Goal: Information Seeking & Learning: Learn about a topic

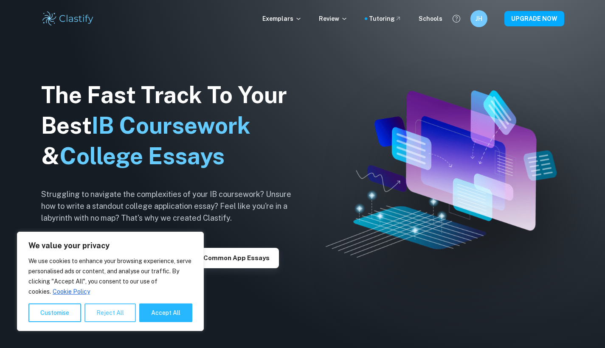
click at [118, 317] on button "Reject All" at bounding box center [109, 312] width 51 height 19
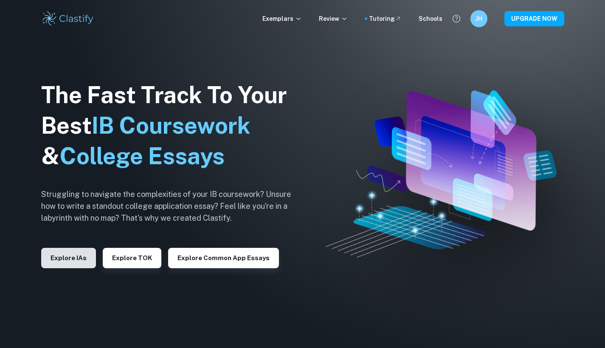
click at [80, 257] on button "Explore IAs" at bounding box center [68, 258] width 55 height 20
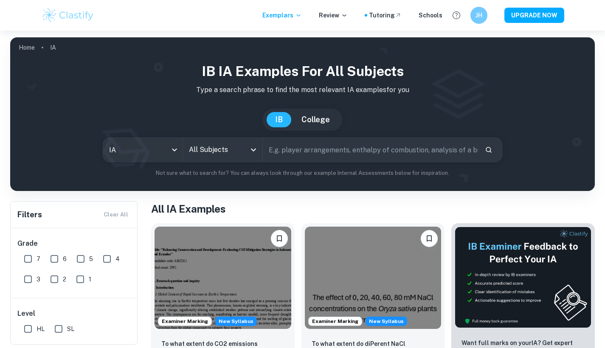
click at [294, 148] on input "text" at bounding box center [371, 150] width 216 height 24
type input "math ia tpics"
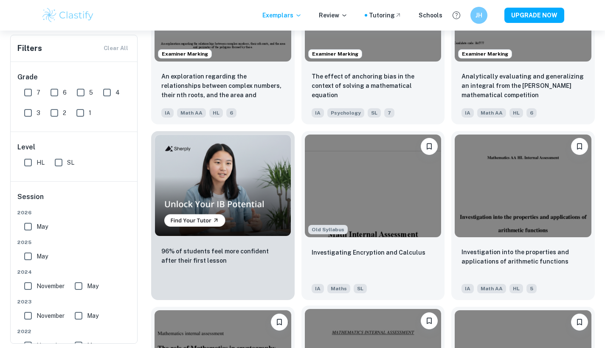
scroll to position [431, 0]
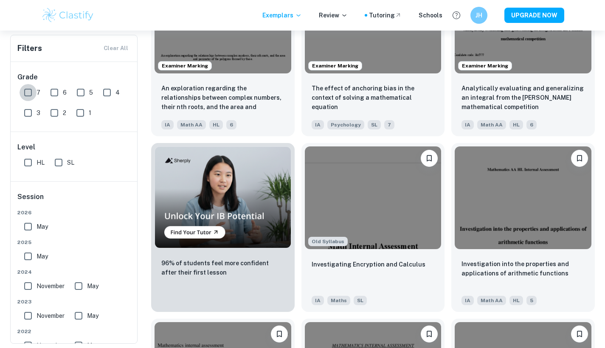
click at [30, 93] on input "7" at bounding box center [28, 92] width 17 height 17
checkbox input "true"
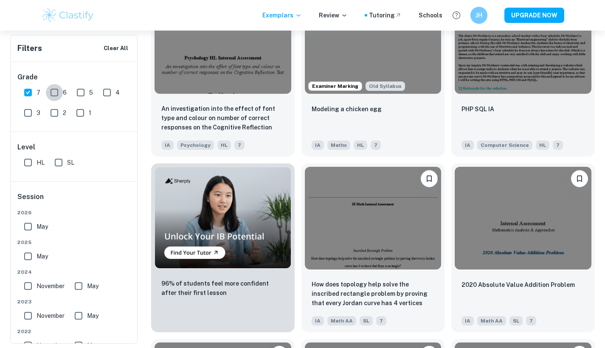
click at [54, 91] on input "6" at bounding box center [54, 92] width 17 height 17
checkbox input "true"
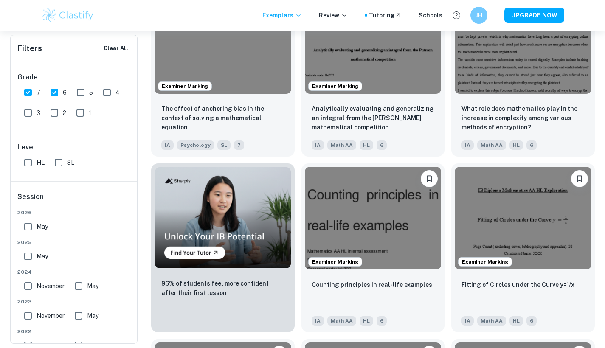
click at [62, 160] on input "SL" at bounding box center [58, 162] width 17 height 17
checkbox input "true"
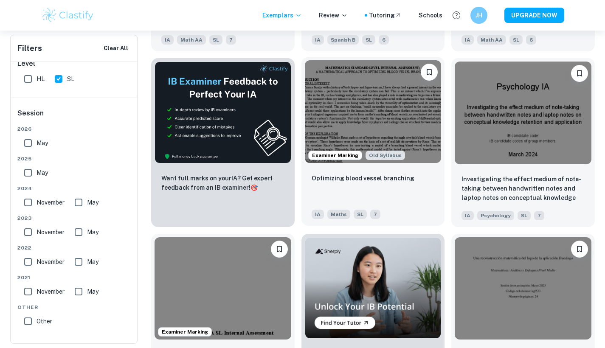
scroll to position [1237, 0]
click at [407, 108] on img at bounding box center [373, 111] width 137 height 102
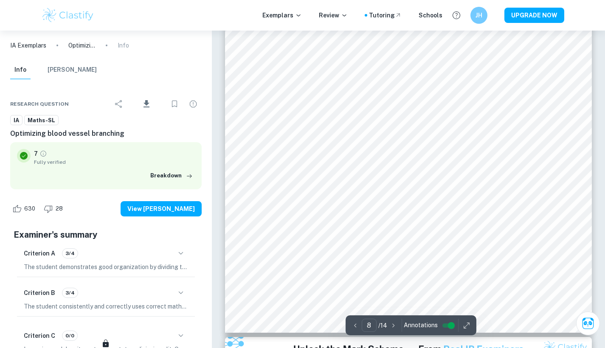
scroll to position [4301, 0]
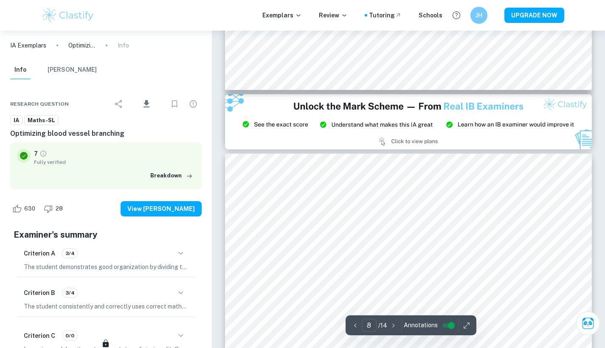
type input "9"
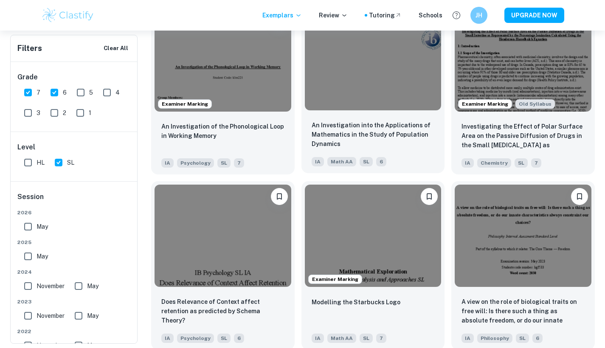
scroll to position [5404, 0]
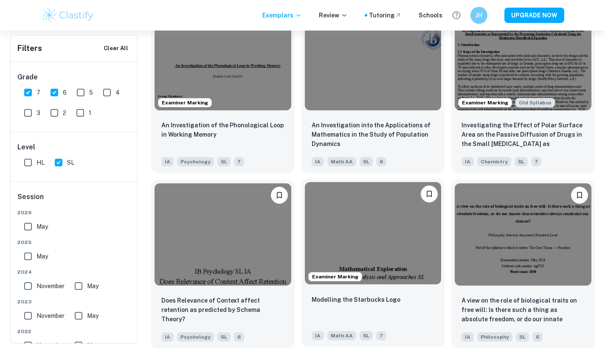
click at [385, 182] on img at bounding box center [373, 233] width 137 height 102
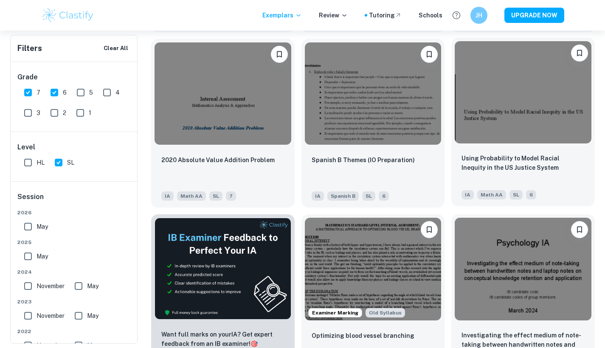
scroll to position [1337, 0]
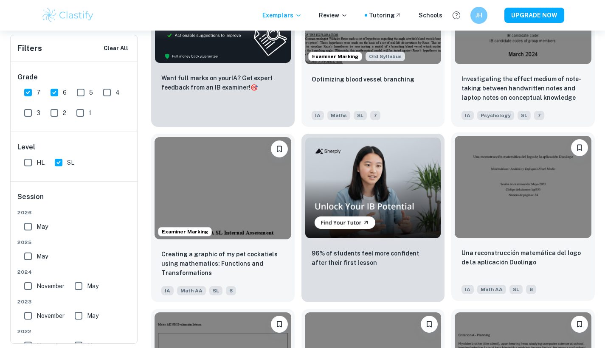
click at [506, 140] on img at bounding box center [522, 187] width 137 height 102
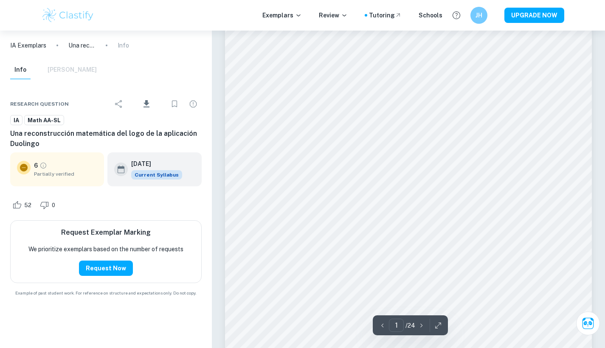
scroll to position [31, 0]
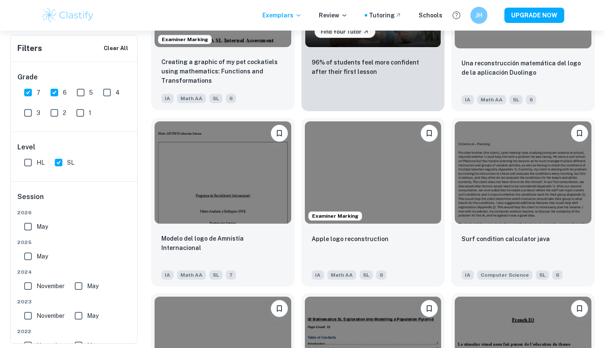
scroll to position [1529, 0]
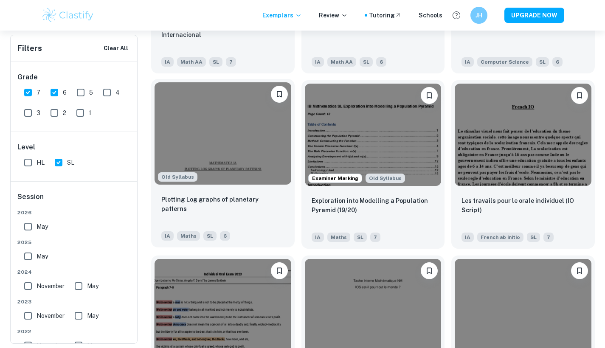
click at [291, 168] on div "Old Syllabus" at bounding box center [222, 133] width 143 height 109
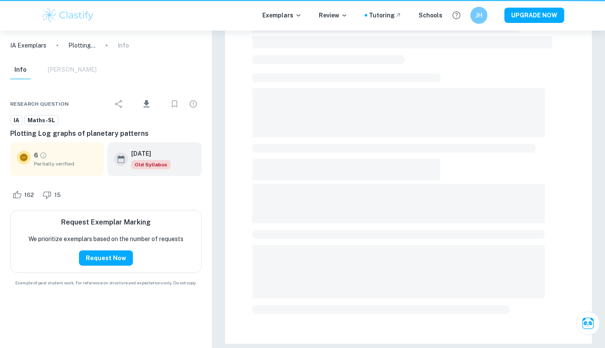
scroll to position [16, 0]
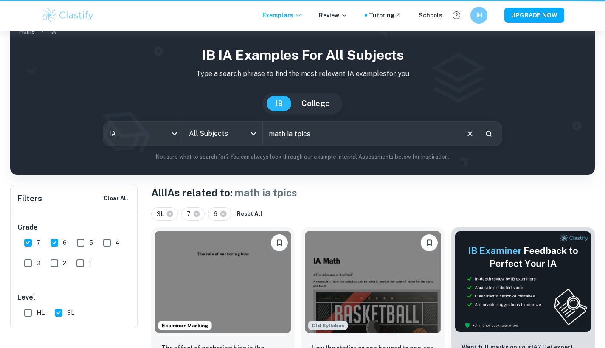
scroll to position [1741, 0]
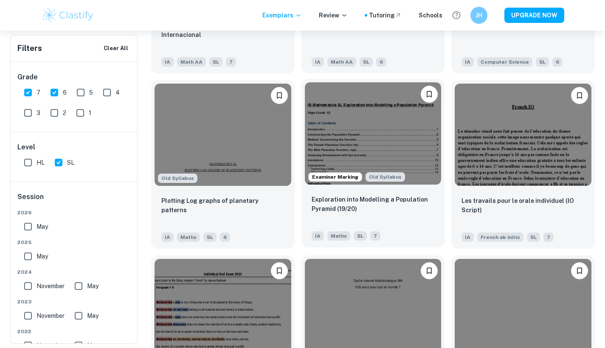
click at [384, 131] on img at bounding box center [373, 133] width 137 height 102
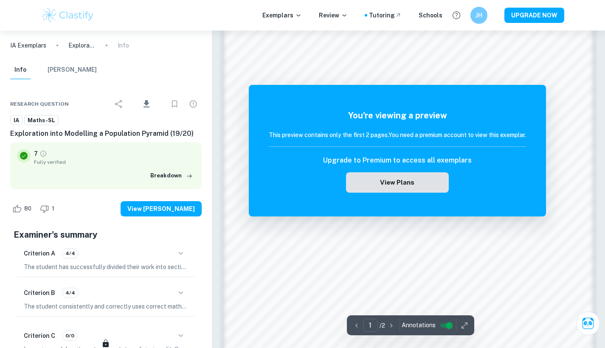
scroll to position [536, 0]
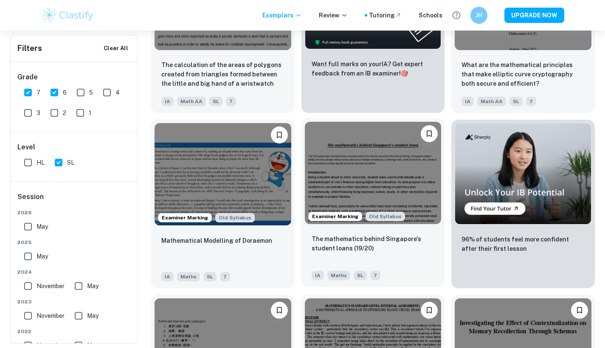
scroll to position [2241, 0]
click at [327, 170] on img at bounding box center [373, 173] width 137 height 102
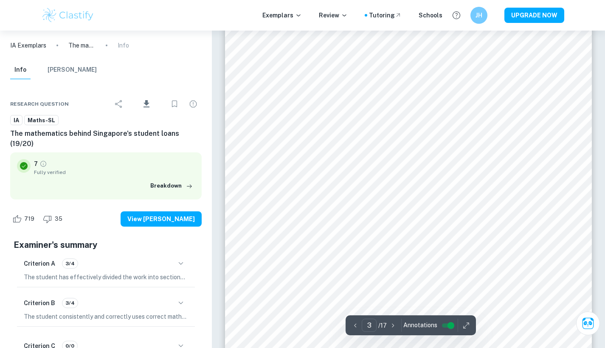
scroll to position [1468, 0]
type input "6"
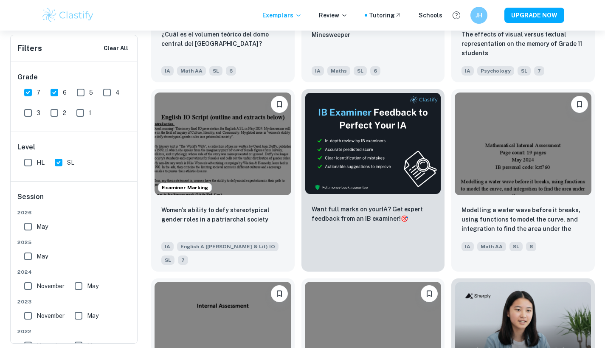
scroll to position [4904, 0]
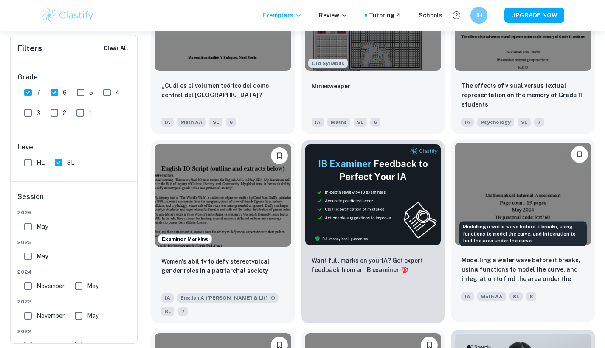
click at [502, 255] on p "Modelling a water wave before it breaks, using functions to model the curve, an…" at bounding box center [522, 269] width 123 height 29
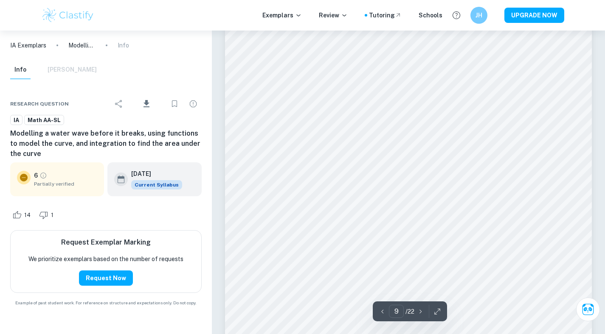
scroll to position [4509, 0]
type input "10"
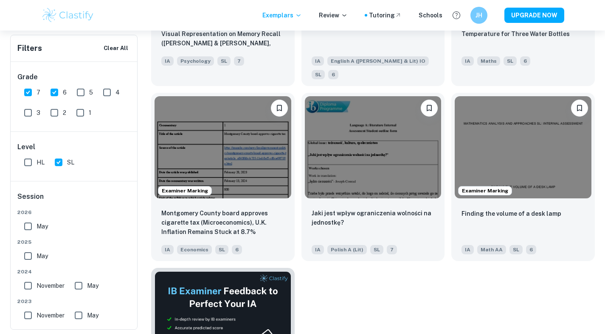
scroll to position [6732, 0]
click at [511, 95] on img at bounding box center [522, 146] width 137 height 102
